Goal: Check status: Check status

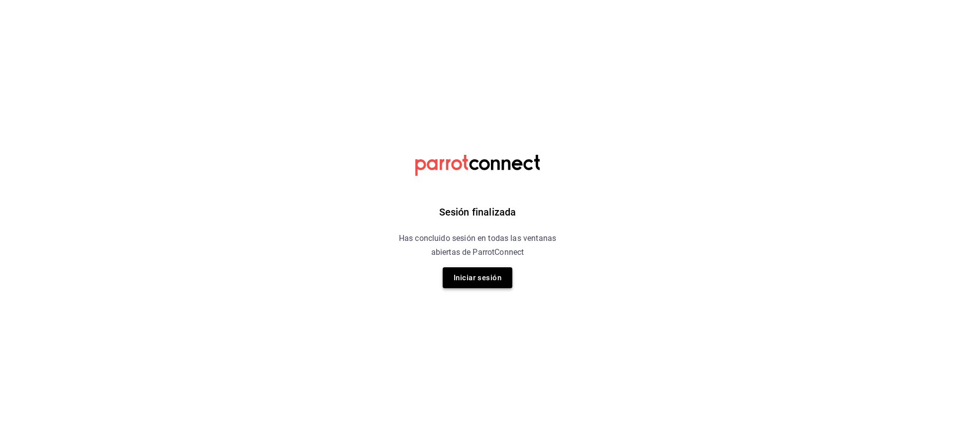
click at [481, 274] on button "Iniciar sesión" at bounding box center [478, 277] width 70 height 21
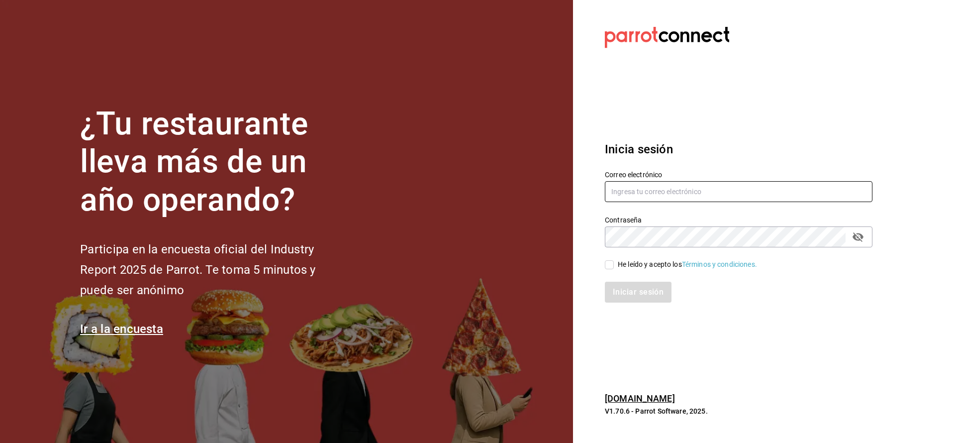
type input "nolita@multiuser.com"
click at [638, 262] on div "He leído y acepto los Términos y condiciones." at bounding box center [687, 264] width 139 height 10
click at [614, 262] on input "He leído y acepto los Términos y condiciones." at bounding box center [609, 264] width 9 height 9
checkbox input "true"
click at [636, 284] on button "Iniciar sesión" at bounding box center [639, 291] width 68 height 21
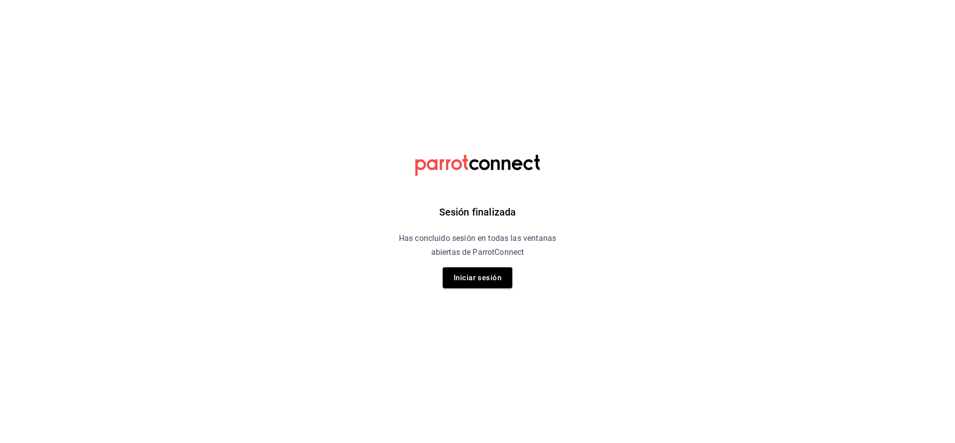
click at [496, 289] on div "Sesión finalizada Has concluido sesión en todas las ventanas abiertas de Parrot…" at bounding box center [477, 221] width 251 height 443
click at [487, 285] on button "Iniciar sesión" at bounding box center [478, 277] width 70 height 21
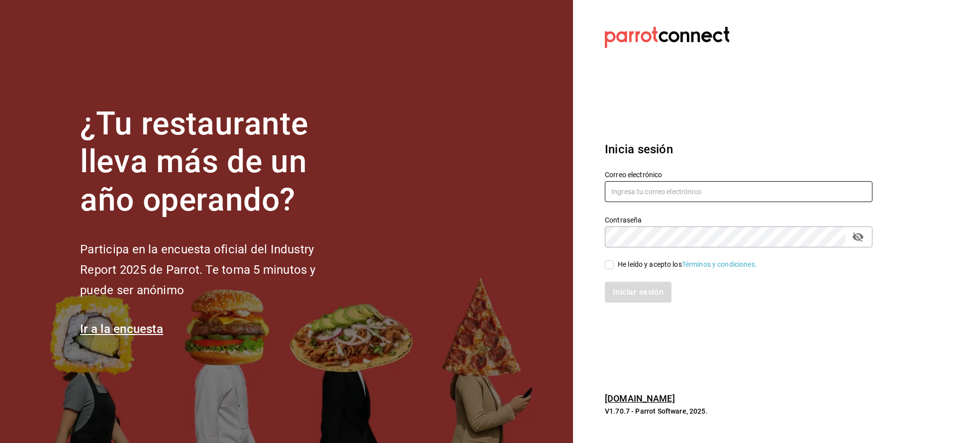
type input "[EMAIL_ADDRESS][DOMAIN_NAME]"
click at [613, 265] on input "He leído y acepto los Términos y condiciones." at bounding box center [609, 264] width 9 height 9
checkbox input "true"
click at [629, 291] on button "Iniciar sesión" at bounding box center [639, 291] width 68 height 21
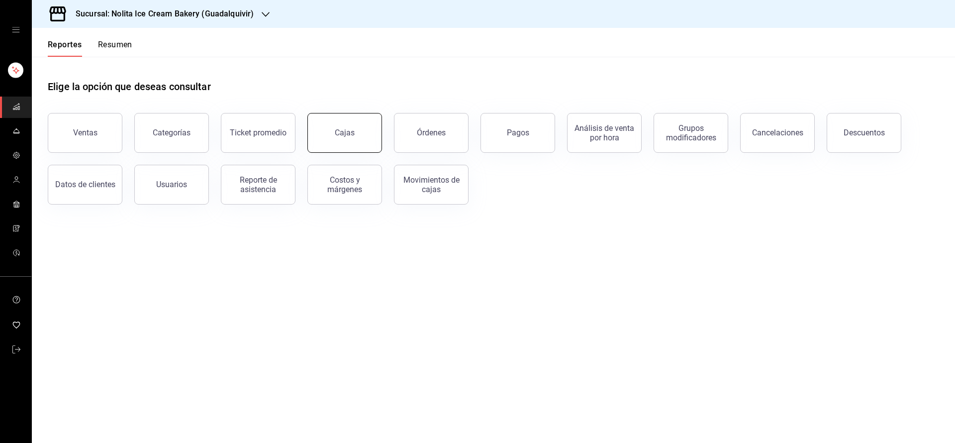
click at [355, 128] on link "Cajas" at bounding box center [344, 133] width 75 height 40
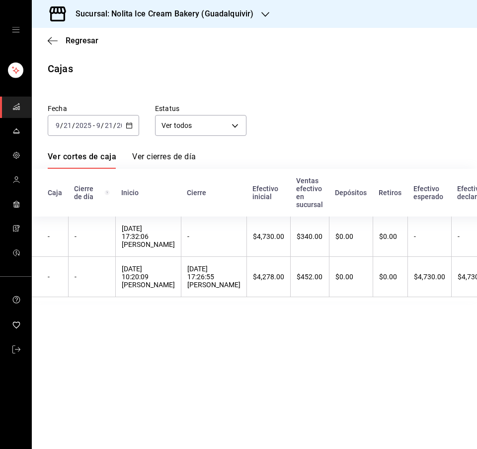
click at [217, 11] on h3 "Sucursal: Nolita Ice Cream Bakery (Guadalquivir)" at bounding box center [161, 14] width 186 height 12
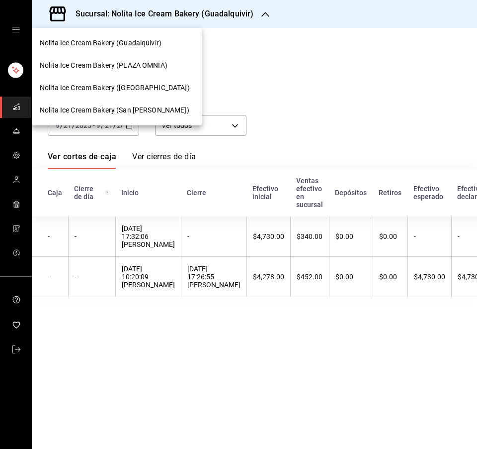
click at [157, 79] on div "Nolita Ice Cream Bakery ([GEOGRAPHIC_DATA])" at bounding box center [117, 88] width 170 height 22
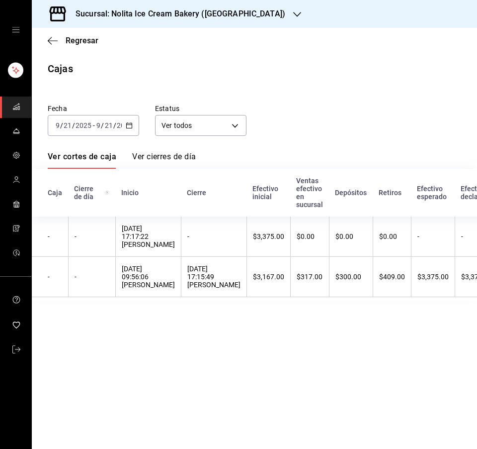
click at [125, 122] on div "[DATE] [DATE] - [DATE] [DATE]" at bounding box center [93, 125] width 91 height 21
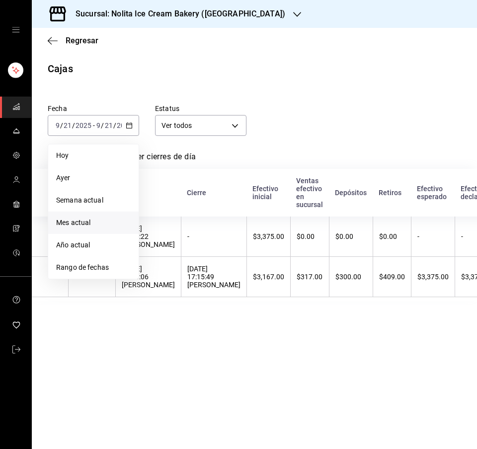
click at [92, 222] on span "Mes actual" at bounding box center [93, 222] width 75 height 10
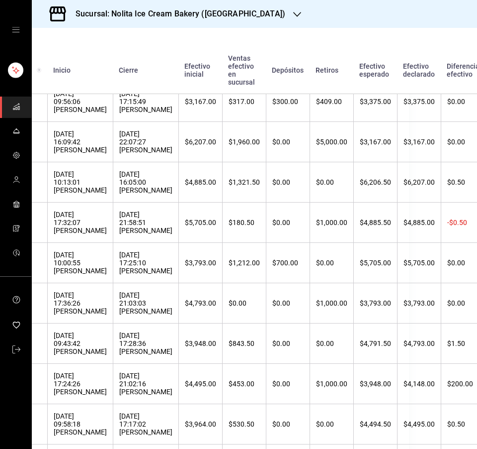
scroll to position [179, 68]
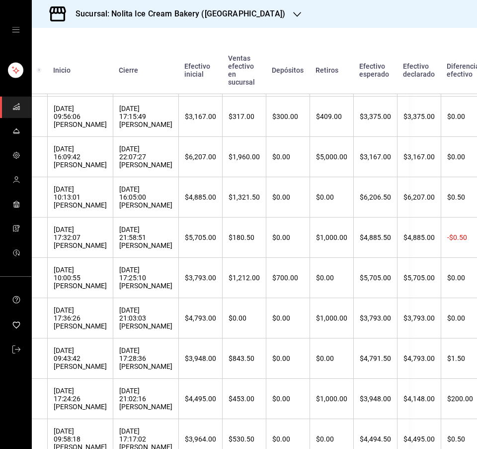
click at [261, 15] on h3 "Sucursal: Nolita Ice Cream Bakery ([GEOGRAPHIC_DATA])" at bounding box center [177, 14] width 218 height 12
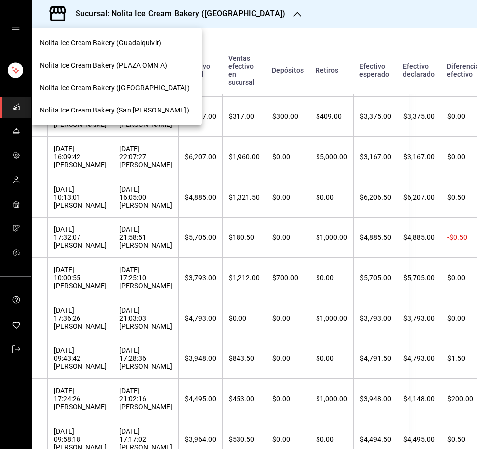
click at [159, 51] on div "Nolita Ice Cream Bakery (Guadalquivir)" at bounding box center [117, 43] width 170 height 22
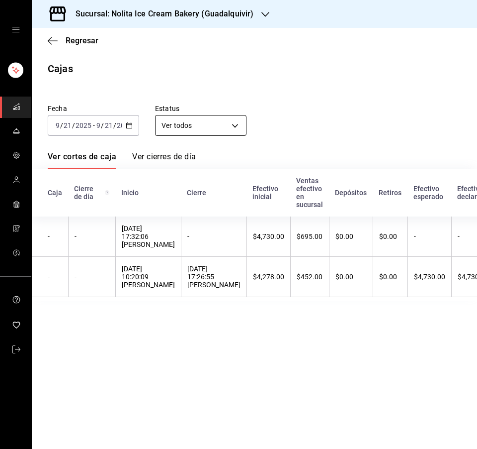
click at [203, 126] on body "Sucursal: Nolita Ice Cream Bakery (Guadalquivir) Regresar Cajas Fecha [DATE] [D…" at bounding box center [238, 224] width 477 height 449
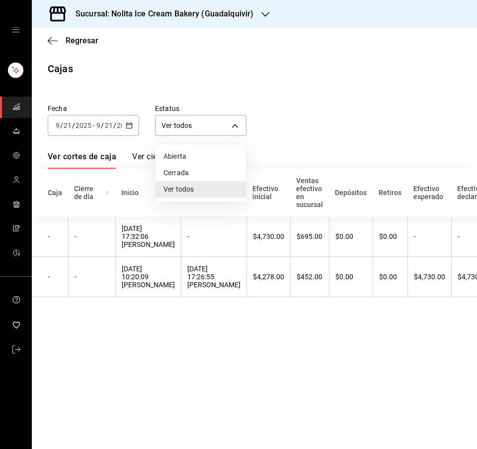
click at [119, 126] on div at bounding box center [238, 224] width 477 height 449
click at [119, 126] on input "2025" at bounding box center [124, 125] width 17 height 8
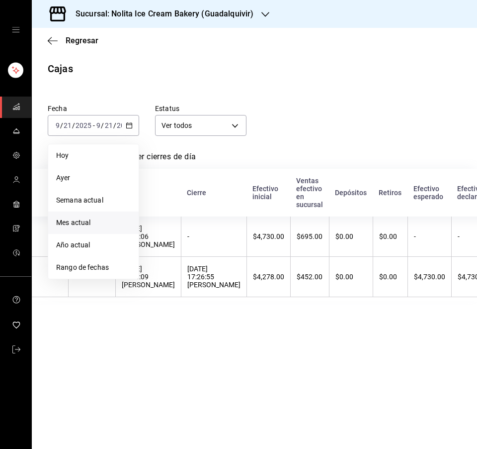
click at [97, 224] on span "Mes actual" at bounding box center [93, 222] width 75 height 10
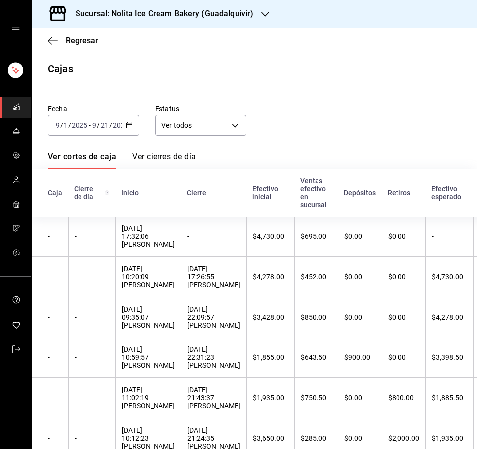
click at [205, 9] on h3 "Sucursal: Nolita Ice Cream Bakery (Guadalquivir)" at bounding box center [161, 14] width 186 height 12
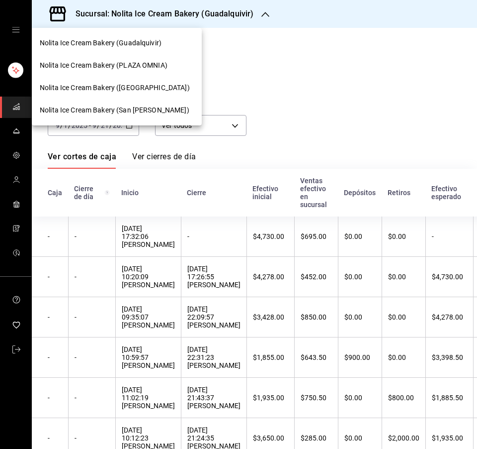
click at [169, 71] on div "Nolita Ice Cream Bakery (PLAZA OMNIA)" at bounding box center [117, 65] width 170 height 22
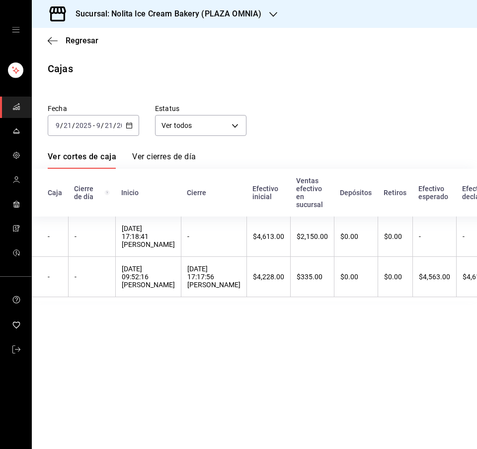
click at [119, 131] on div "2025-09-21 9 / 21 / 2025 - 2025-09-21 9 / 21 / 2025" at bounding box center [93, 125] width 91 height 21
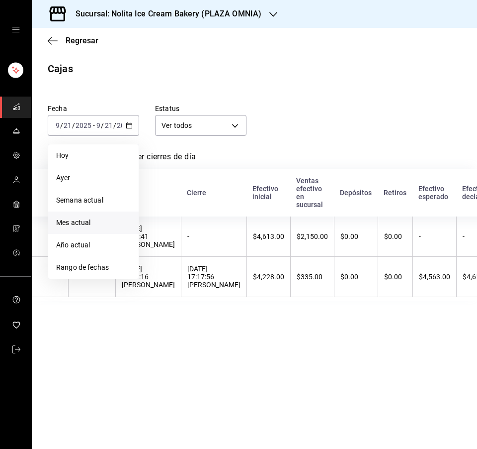
click at [100, 227] on span "Mes actual" at bounding box center [93, 222] width 75 height 10
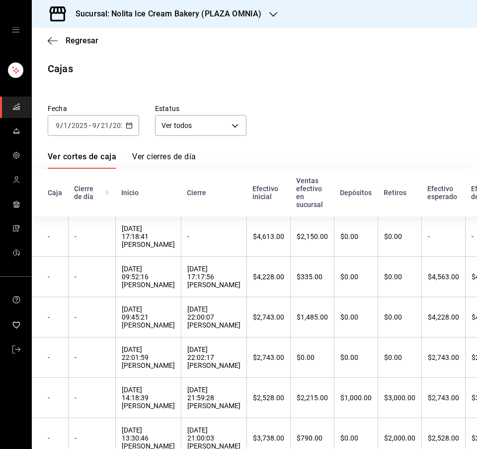
click at [188, 9] on h3 "Sucursal: Nolita Ice Cream Bakery (PLAZA OMNIA)" at bounding box center [165, 14] width 194 height 12
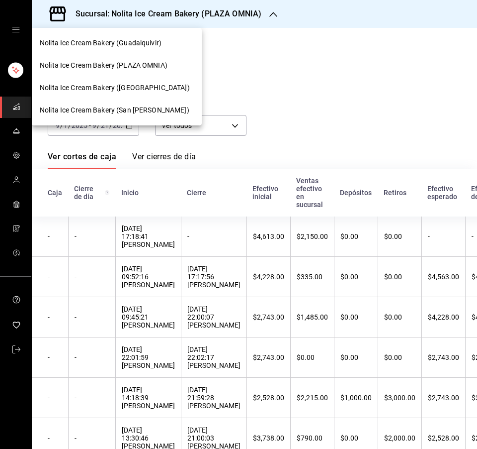
click at [140, 106] on span "Nolita Ice Cream Bakery (San Jeronimo)" at bounding box center [115, 110] width 150 height 10
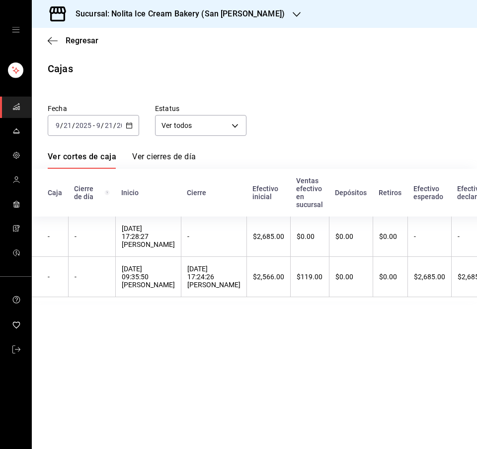
click at [133, 119] on div "2025-09-21 9 / 21 / 2025 - 2025-09-21 9 / 21 / 2025" at bounding box center [93, 125] width 91 height 21
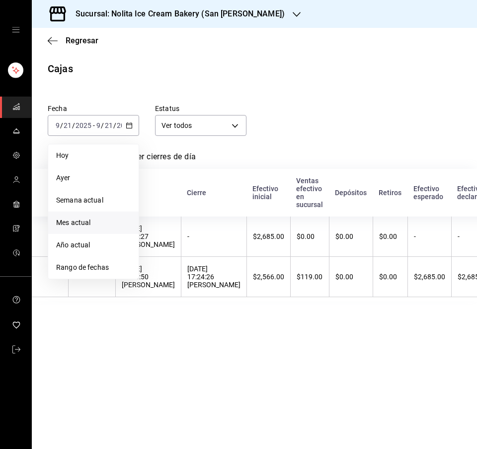
click at [104, 224] on span "Mes actual" at bounding box center [93, 222] width 75 height 10
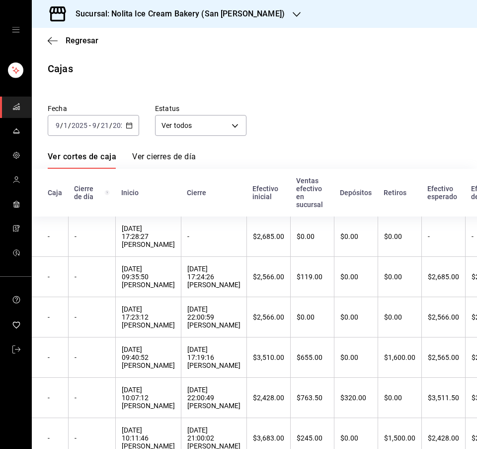
click at [219, 8] on h3 "Sucursal: Nolita Ice Cream Bakery (San Jeronimo)" at bounding box center [176, 14] width 217 height 12
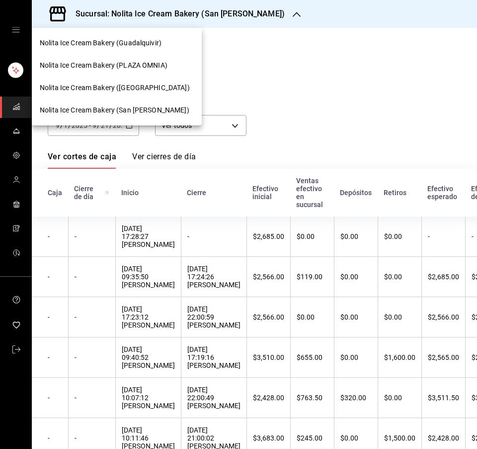
click at [286, 91] on div at bounding box center [238, 224] width 477 height 449
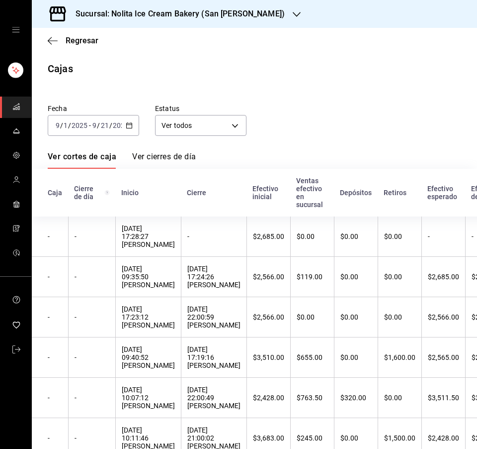
click at [366, 173] on th "Depósitos" at bounding box center [356, 193] width 44 height 48
